Goal: Information Seeking & Learning: Check status

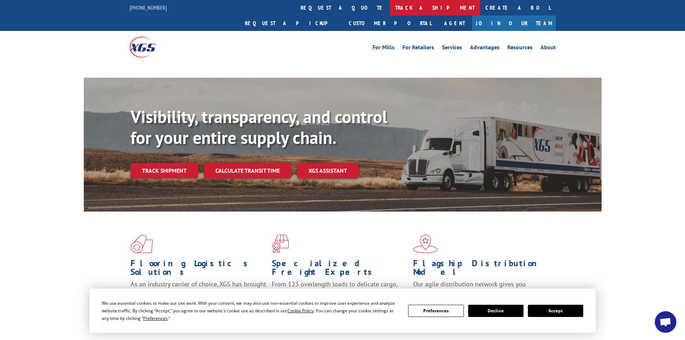
click at [390, 7] on link "track a shipment" at bounding box center [435, 7] width 90 height 15
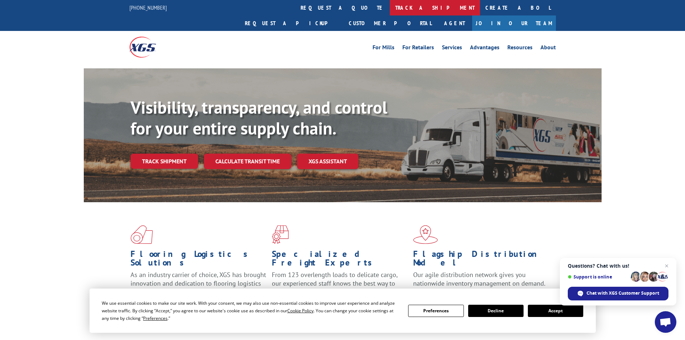
click at [390, 8] on link "track a shipment" at bounding box center [435, 7] width 90 height 15
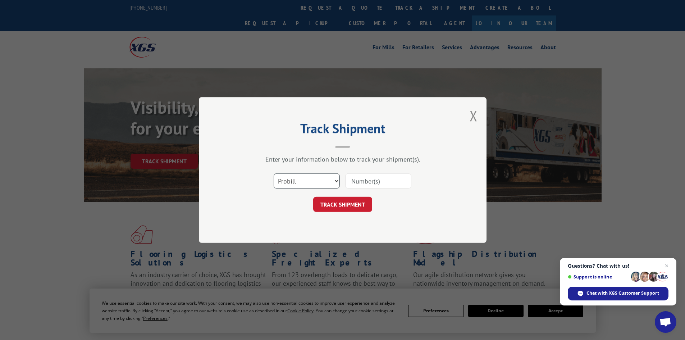
click at [333, 181] on select "Select category... Probill BOL PO" at bounding box center [306, 180] width 66 height 15
click at [432, 216] on div "Track Shipment Enter your information below to track your shipment(s). Select c…" at bounding box center [342, 170] width 287 height 146
click at [373, 180] on input at bounding box center [378, 180] width 66 height 15
type input "15472390"
click button "TRACK SHIPMENT" at bounding box center [342, 204] width 59 height 15
